Goal: Transaction & Acquisition: Purchase product/service

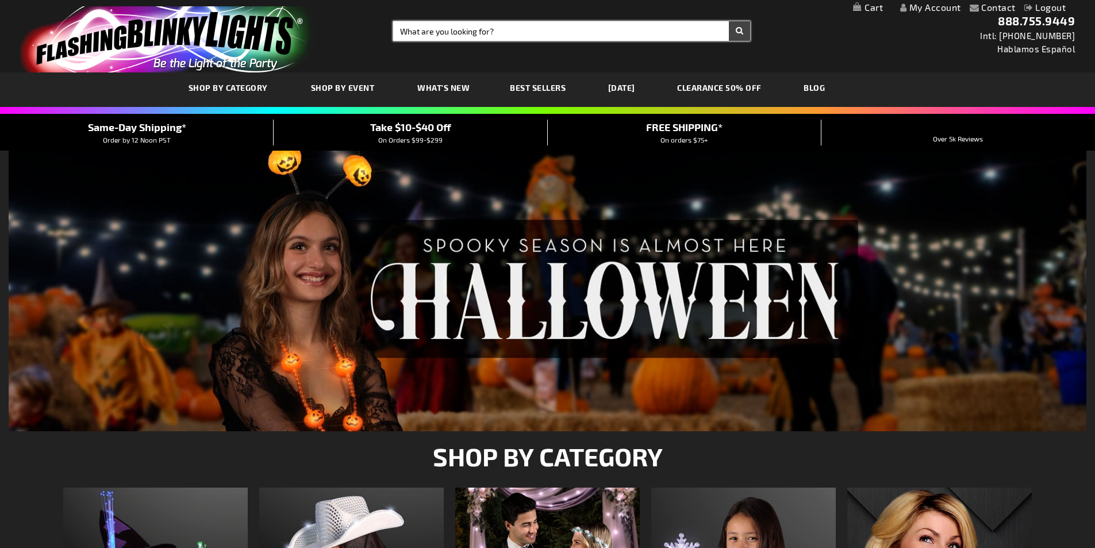
drag, startPoint x: 0, startPoint y: 0, endPoint x: 519, endPoint y: 34, distance: 519.6
click at [519, 34] on input "Search" at bounding box center [571, 31] width 357 height 20
type input "6""
click at [729, 21] on button "Search" at bounding box center [739, 31] width 21 height 20
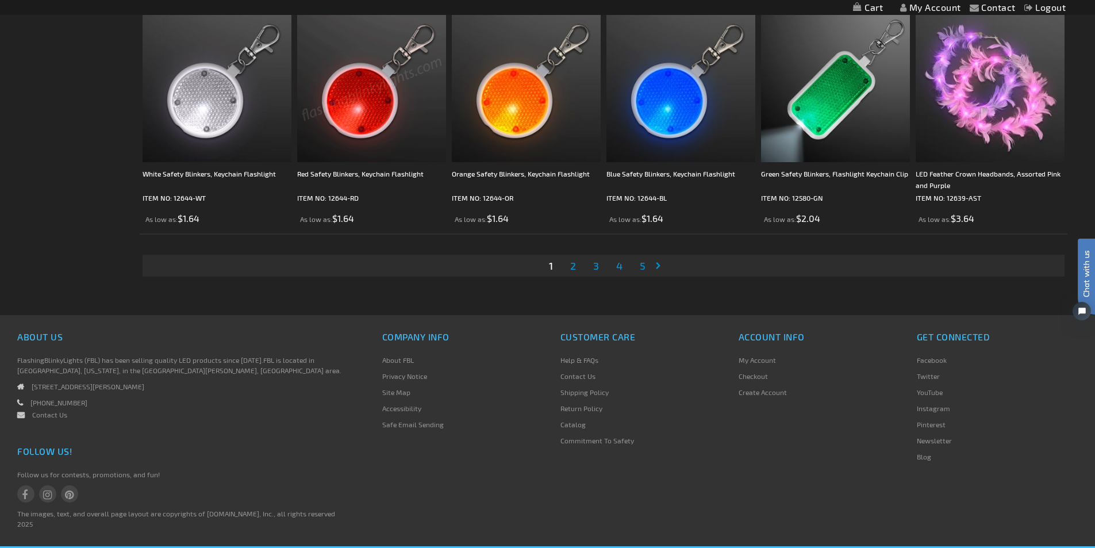
scroll to position [2311, 0]
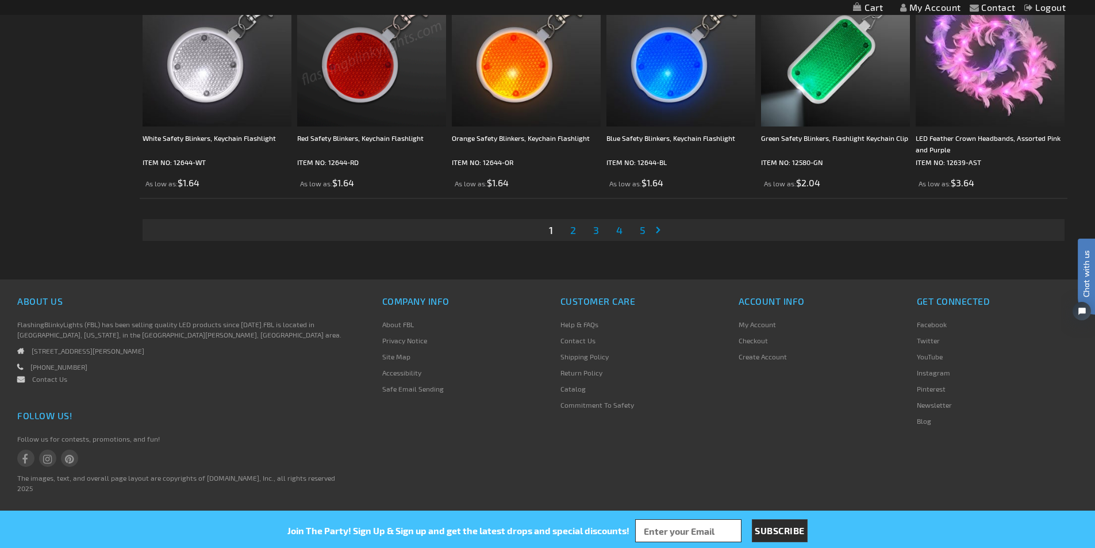
click at [570, 234] on span "2" at bounding box center [573, 230] width 6 height 13
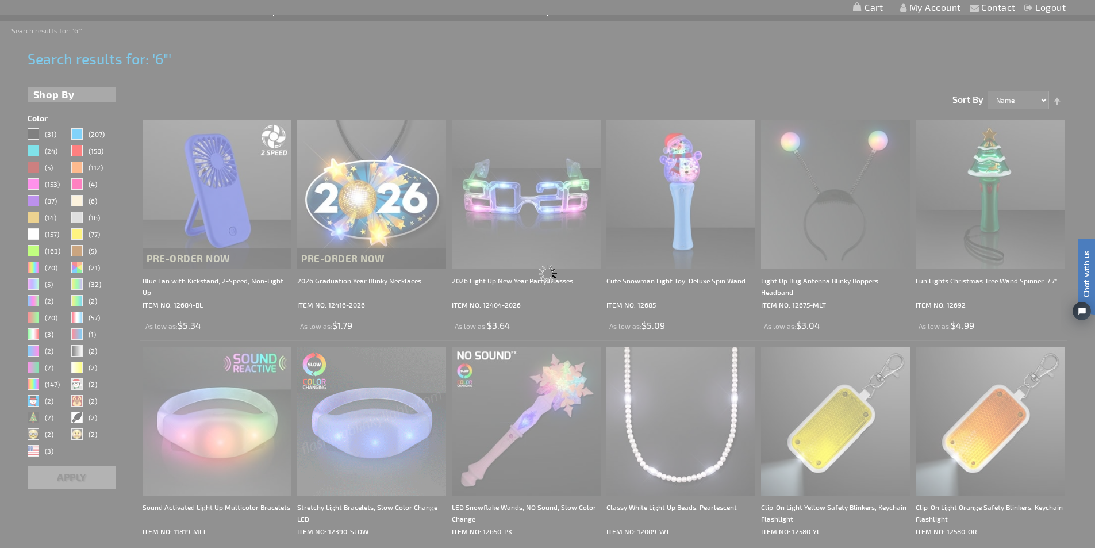
scroll to position [0, 0]
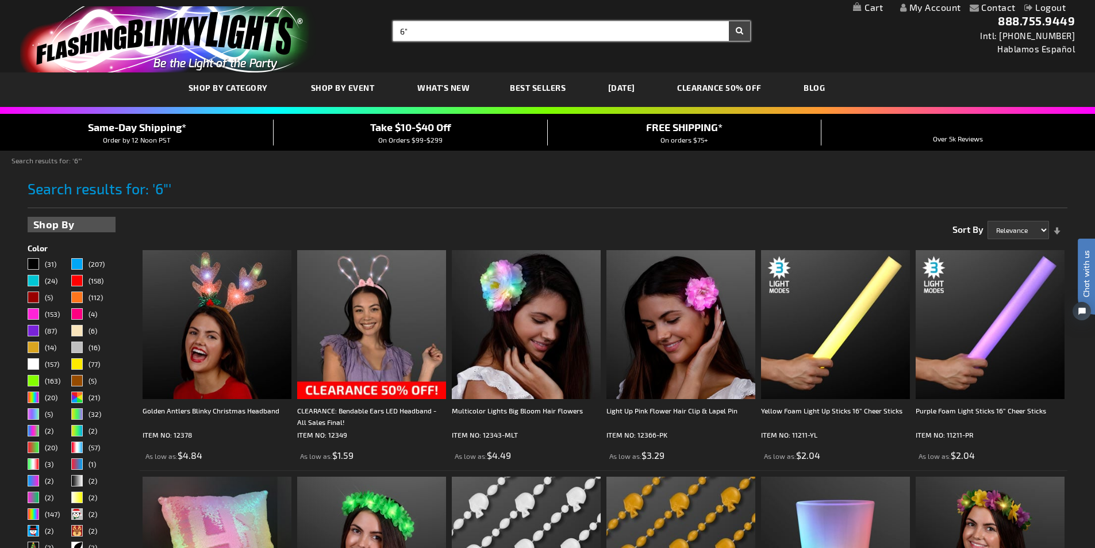
click at [536, 27] on input "6"" at bounding box center [571, 31] width 357 height 20
type input "6" cube"
click at [729, 21] on button "Search" at bounding box center [739, 31] width 21 height 20
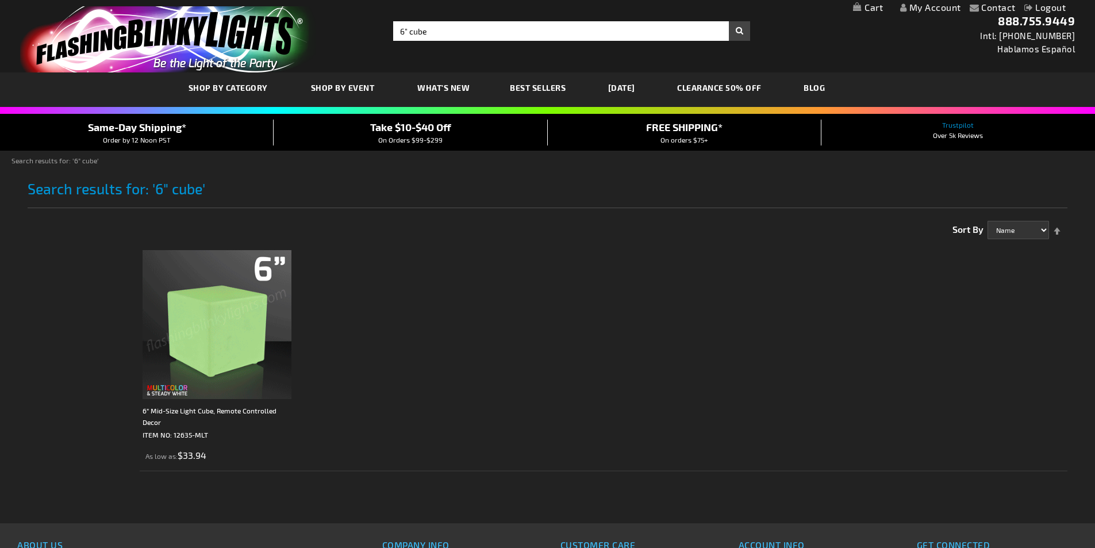
click at [218, 364] on img at bounding box center [217, 324] width 149 height 149
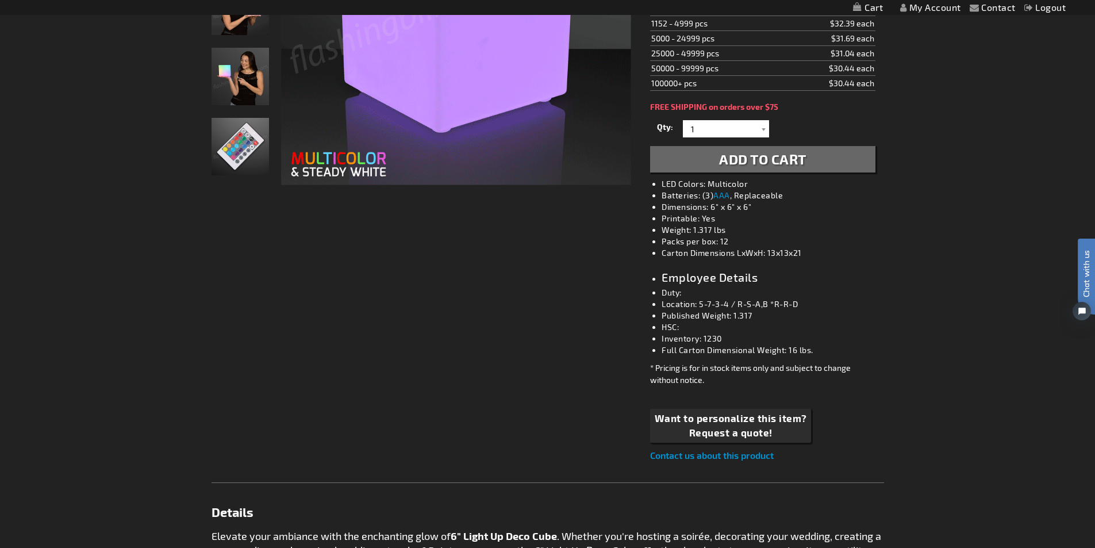
scroll to position [368, 0]
